Goal: Task Accomplishment & Management: Use online tool/utility

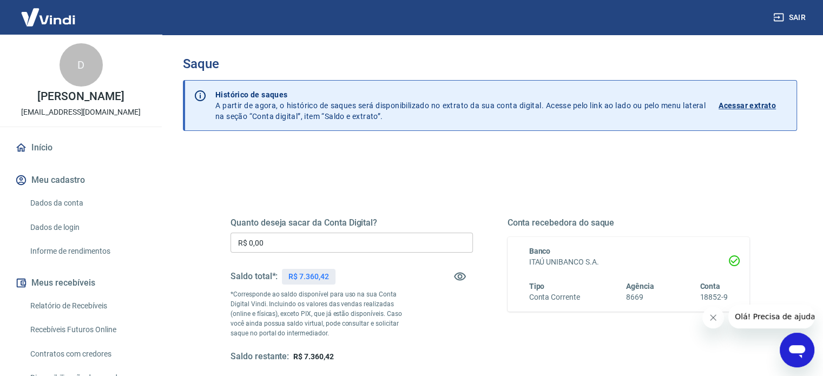
click at [713, 316] on icon "Fechar mensagem da empresa" at bounding box center [713, 317] width 9 height 9
click at [273, 233] on input "R$ 0,00" at bounding box center [351, 243] width 242 height 20
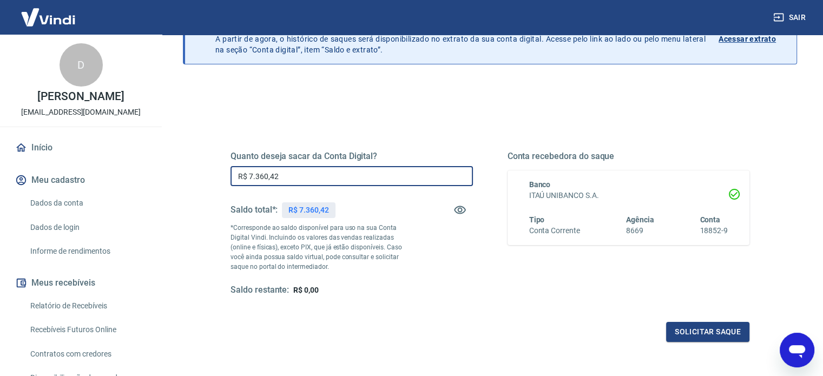
scroll to position [108, 0]
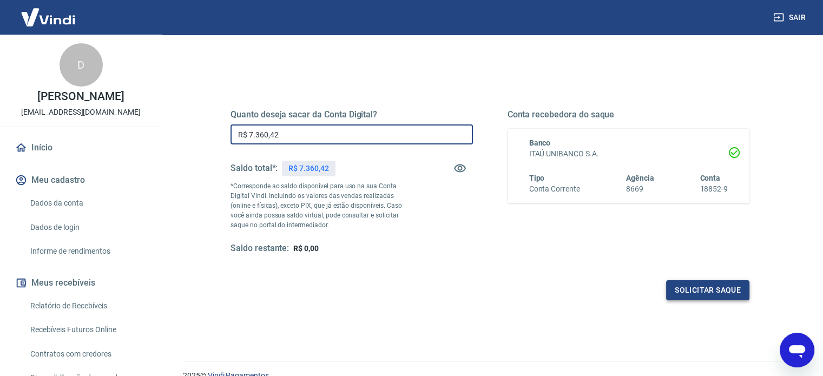
type input "R$ 7.360,42"
click at [730, 281] on button "Solicitar saque" at bounding box center [707, 290] width 83 height 20
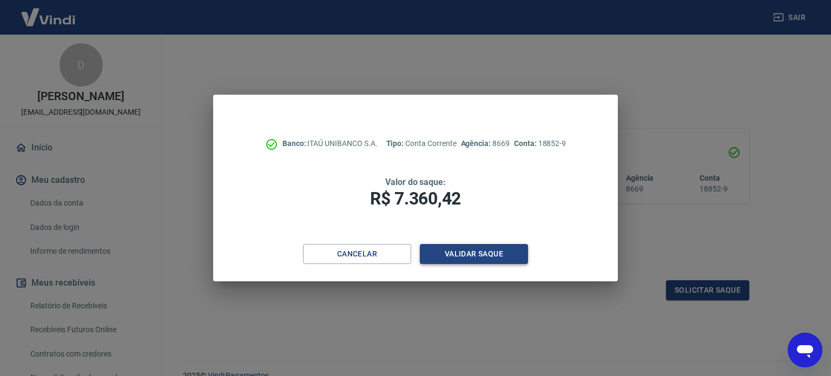
click at [476, 252] on button "Validar saque" at bounding box center [474, 254] width 108 height 20
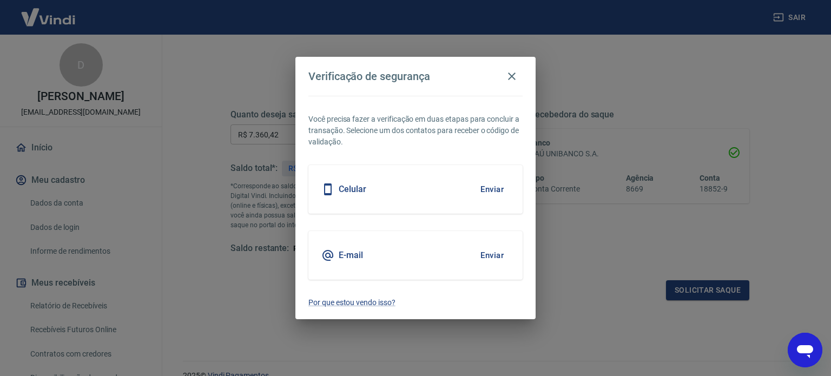
click at [486, 187] on button "Enviar" at bounding box center [491, 189] width 35 height 23
click at [494, 190] on button "Enviar" at bounding box center [491, 189] width 35 height 23
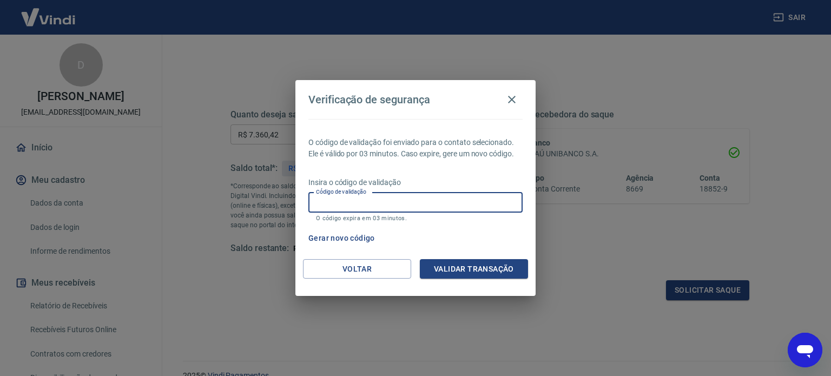
click at [465, 196] on input "Código de validação" at bounding box center [415, 203] width 214 height 20
type input "919834"
click at [461, 263] on button "Validar transação" at bounding box center [474, 269] width 108 height 20
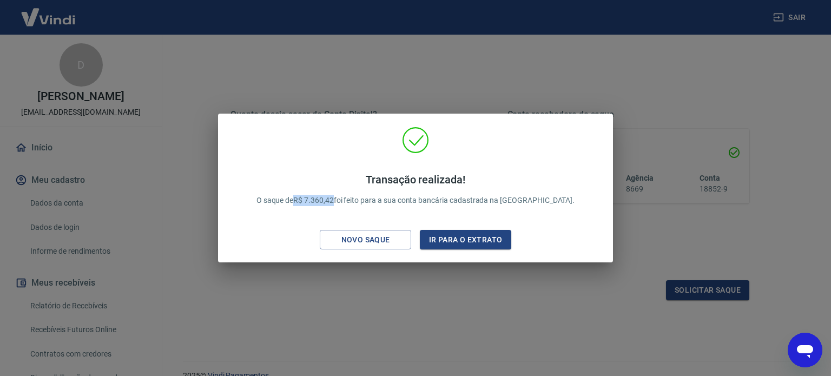
drag, startPoint x: 322, startPoint y: 201, endPoint x: 362, endPoint y: 200, distance: 39.5
click at [362, 200] on p "Transação realizada! O saque de R$ 7.360,42 foi feito para a sua conta bancária…" at bounding box center [415, 189] width 319 height 33
copy p "R$ 7.360,42"
click at [381, 241] on div "Novo saque" at bounding box center [365, 240] width 75 height 14
